Goal: Task Accomplishment & Management: Use online tool/utility

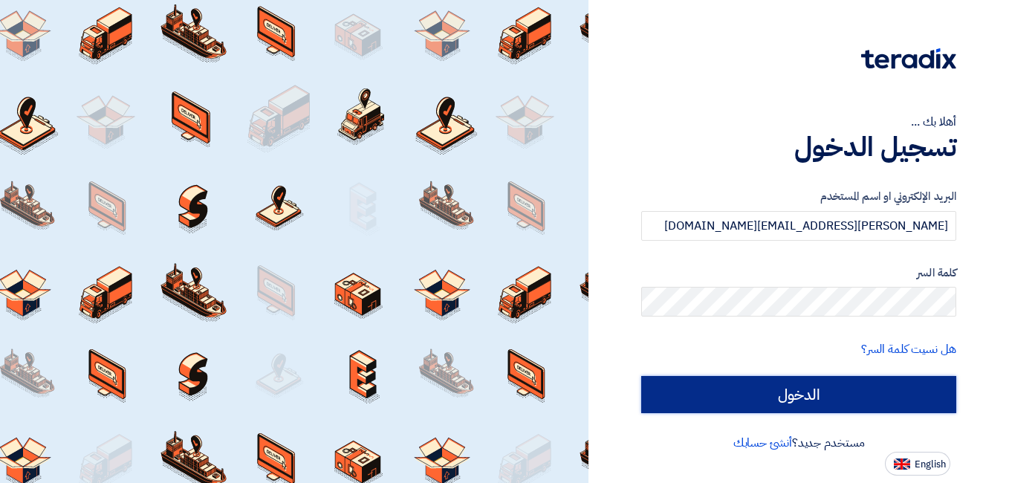
click at [807, 390] on input "الدخول" at bounding box center [798, 394] width 315 height 37
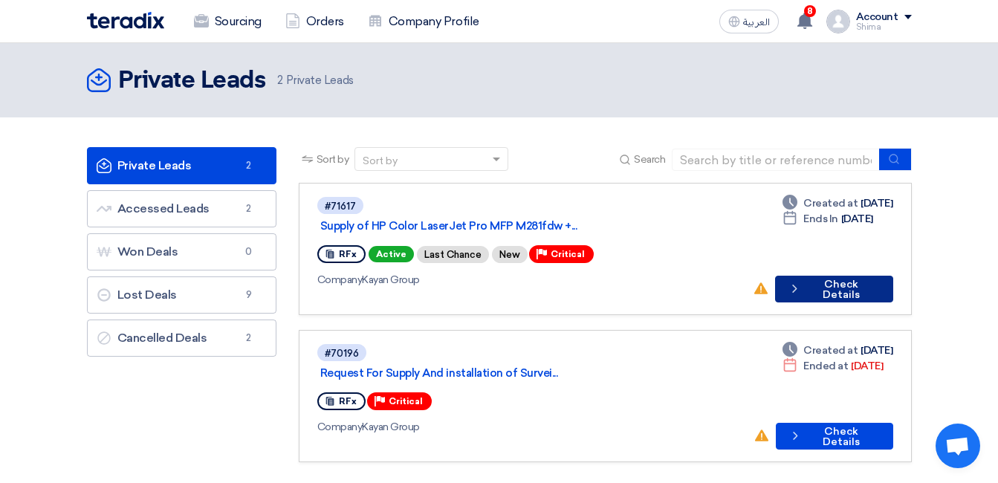
click at [825, 276] on button "Check details Check Details" at bounding box center [834, 289] width 118 height 27
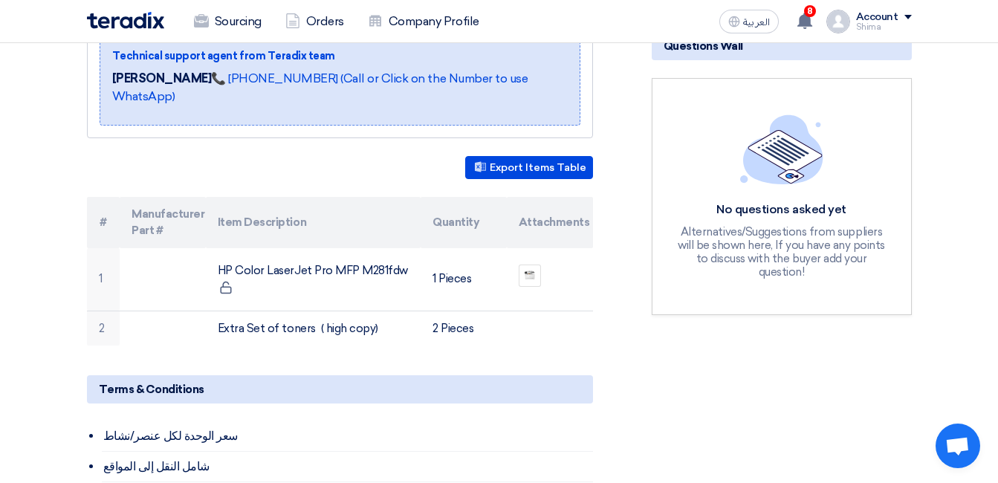
scroll to position [446, 0]
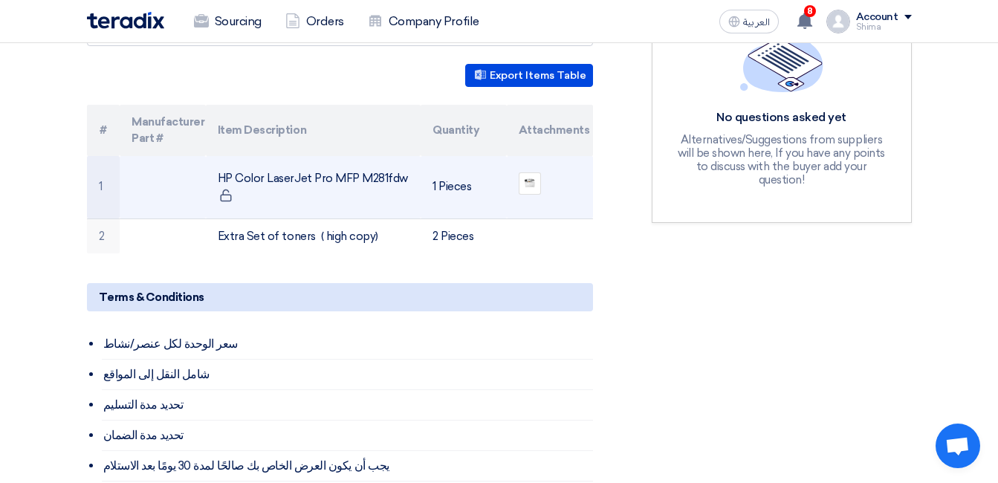
click at [331, 156] on td "HP Color LaserJet Pro MFP M281fdw" at bounding box center [313, 187] width 215 height 63
click at [351, 157] on td "HP Color LaserJet Pro MFP M281fdw" at bounding box center [313, 187] width 215 height 63
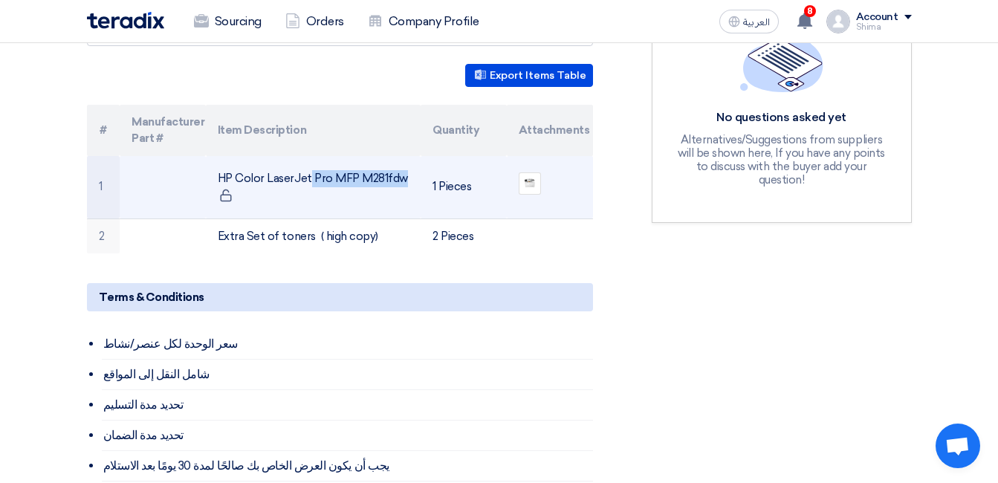
click at [351, 157] on td "HP Color LaserJet Pro MFP M281fdw" at bounding box center [313, 187] width 215 height 63
copy tr "HP Color LaserJet Pro MFP M281fdw"
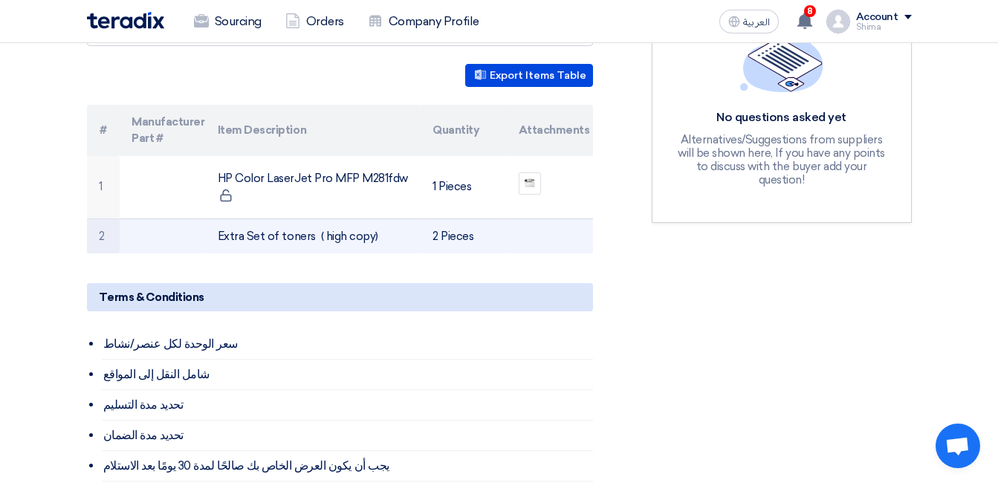
click at [285, 218] on td "Extra Set of toners ( high copy)" at bounding box center [313, 235] width 215 height 35
copy tr "Extra Set of toners ( high copy)"
